Goal: Task Accomplishment & Management: Manage account settings

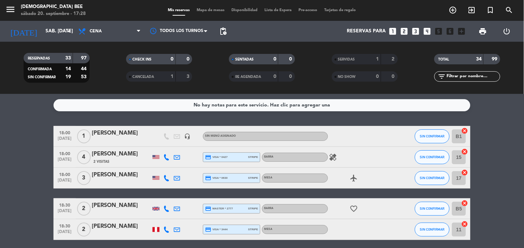
scroll to position [116, 0]
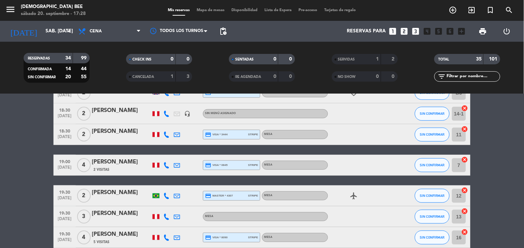
click at [214, 9] on span "Mapa de mesas" at bounding box center [210, 10] width 35 height 4
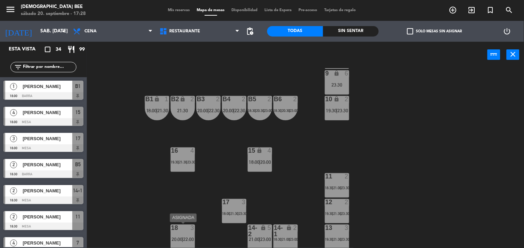
click at [184, 236] on span "22:00" at bounding box center [188, 239] width 11 height 6
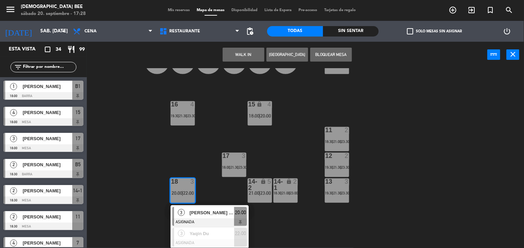
click at [436, 147] on div "7 lock 4 19:00 | 21:00 | 23:00 8 lock 4 19:00 | 21:30 | 23:30 9 lock 6 23:30 B1…" at bounding box center [308, 158] width 432 height 180
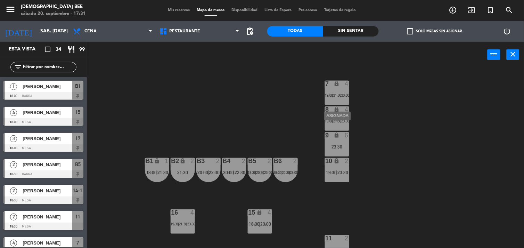
scroll to position [62, 0]
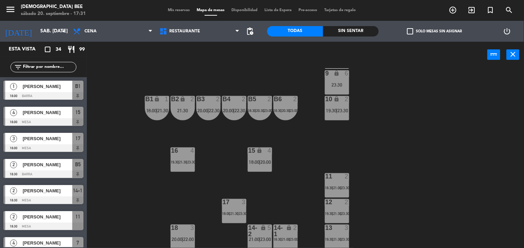
click at [176, 11] on span "Mis reservas" at bounding box center [179, 10] width 29 height 4
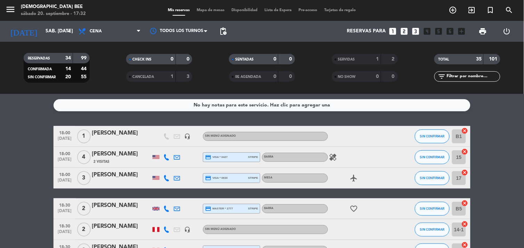
click at [333, 160] on icon "healing" at bounding box center [333, 157] width 8 height 8
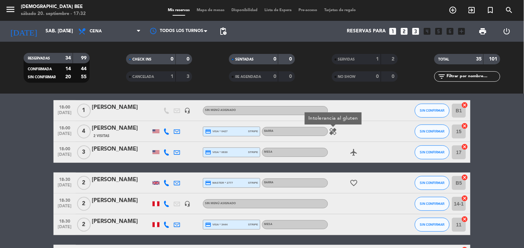
scroll to position [39, 0]
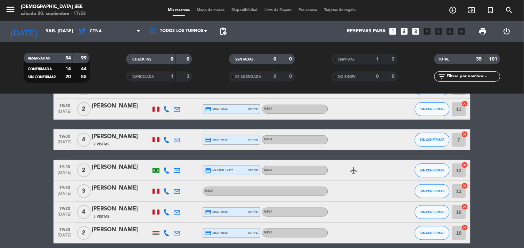
scroll to position [154, 0]
